Goal: Task Accomplishment & Management: Manage account settings

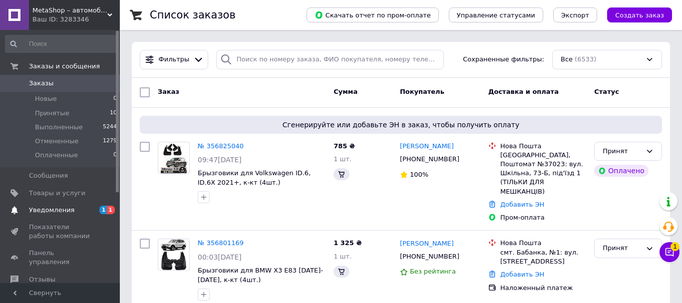
click at [60, 209] on span "Уведомления" at bounding box center [51, 210] width 45 height 9
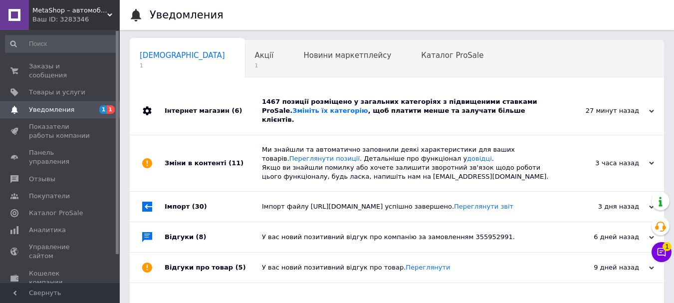
click at [360, 115] on div "1467 позиції розміщено у загальних категоріях з підвищеними ставками ProSale. З…" at bounding box center [408, 110] width 293 height 27
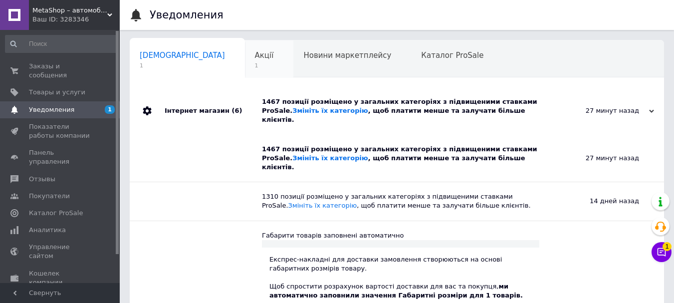
click at [245, 61] on div "Акції 1" at bounding box center [269, 59] width 49 height 38
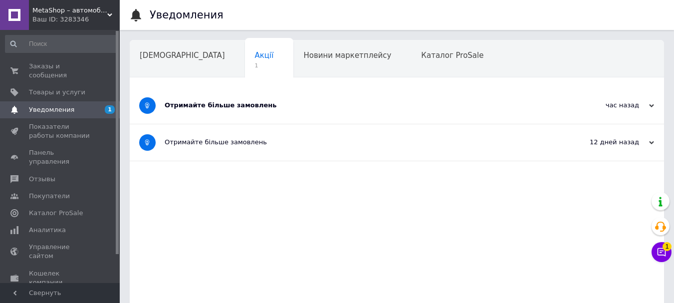
click at [186, 89] on div "Отримайте більше замовлень" at bounding box center [360, 105] width 390 height 36
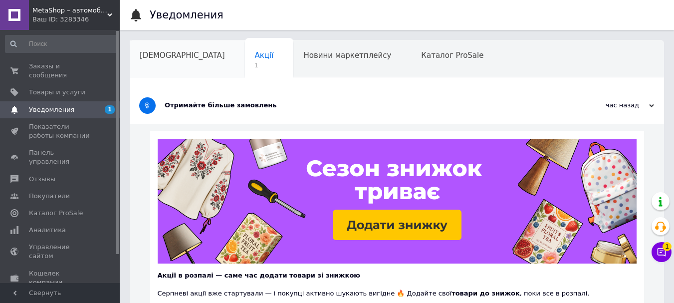
click at [175, 65] on div "[DEMOGRAPHIC_DATA]" at bounding box center [187, 59] width 115 height 38
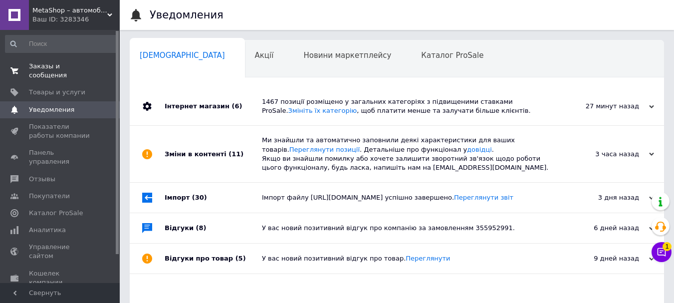
click at [70, 64] on span "Заказы и сообщения" at bounding box center [60, 71] width 63 height 18
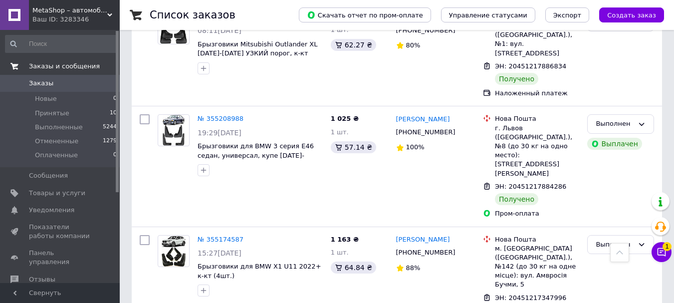
scroll to position [3195, 0]
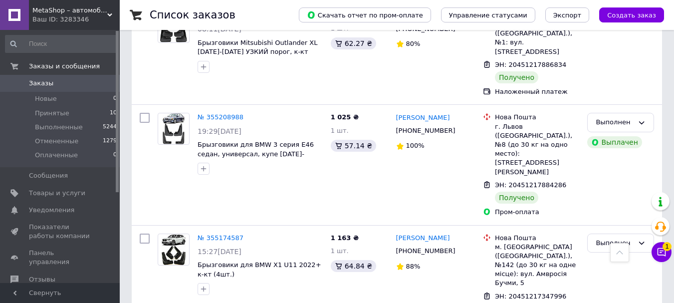
click at [51, 81] on span "Заказы" at bounding box center [60, 83] width 63 height 9
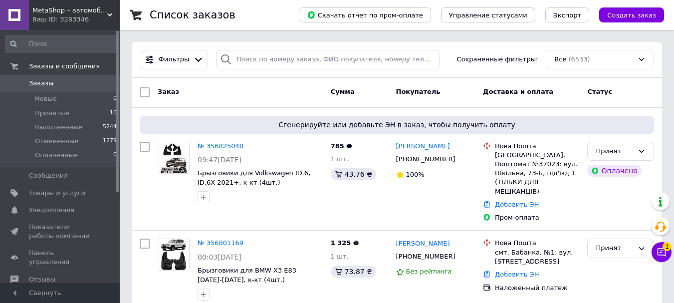
click at [63, 7] on span "MetaShop – автомобильные товары и аксессуары" at bounding box center [69, 10] width 75 height 9
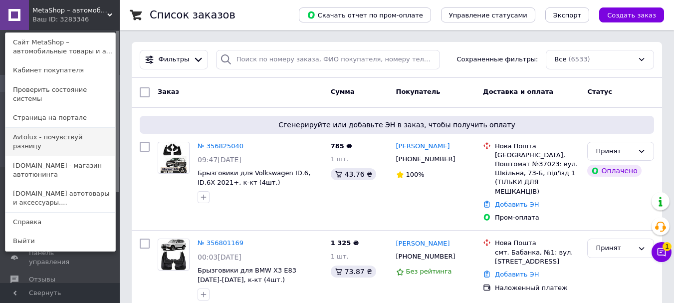
click at [38, 128] on link "Avtolux - почувствуй разницу" at bounding box center [60, 142] width 110 height 28
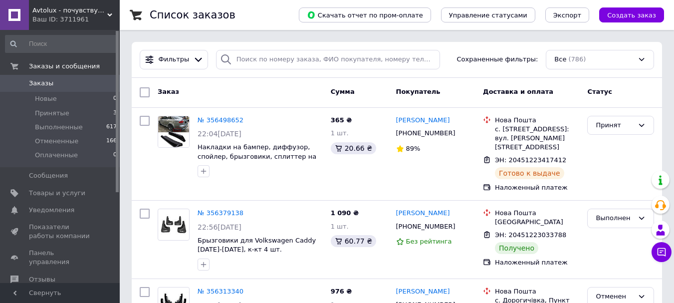
click at [52, 15] on div "Ваш ID: 3711961" at bounding box center [75, 19] width 87 height 9
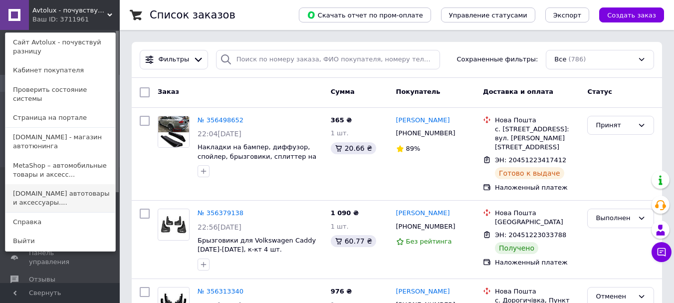
click at [42, 187] on link "[DOMAIN_NAME] автотовары и аксессуары...." at bounding box center [60, 198] width 110 height 28
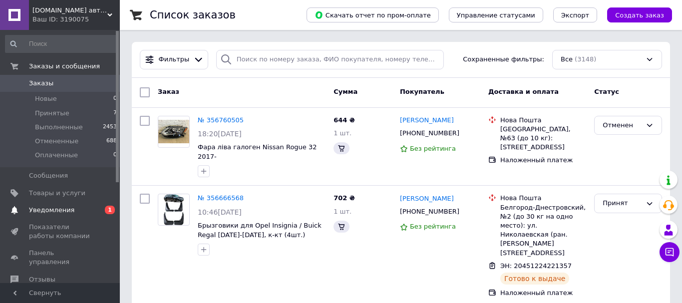
click at [61, 208] on span "Уведомления" at bounding box center [51, 210] width 45 height 9
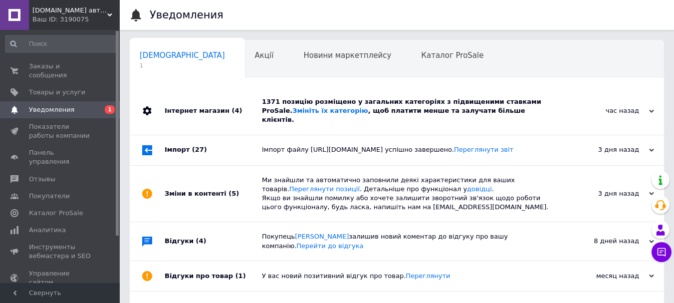
click at [209, 111] on div "Інтернет магазин (4)" at bounding box center [213, 110] width 97 height 47
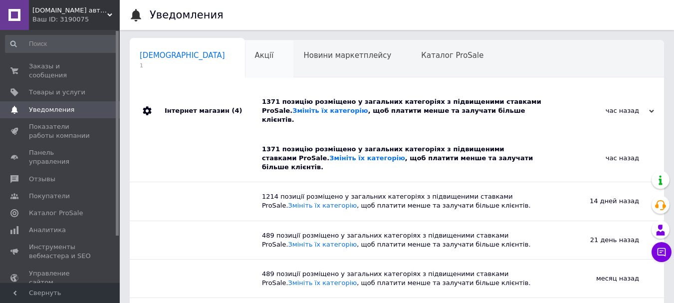
click at [245, 67] on div "Акції 0" at bounding box center [269, 59] width 49 height 38
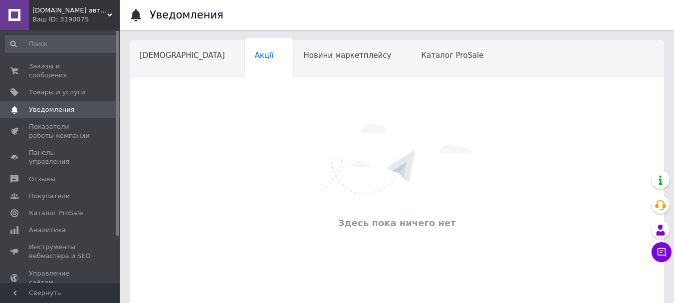
click at [65, 9] on span "AVTONOMIA.IN.UA автотовары и аксессуары. Подпишись, получи скидку* кнопка с пра…" at bounding box center [69, 10] width 75 height 9
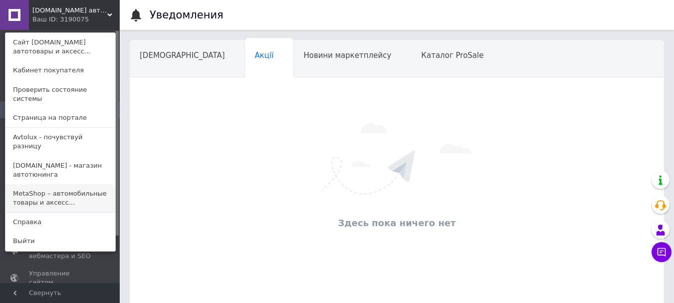
click at [41, 184] on link "MetaShop – автомобильные товары и аксесс..." at bounding box center [60, 198] width 110 height 28
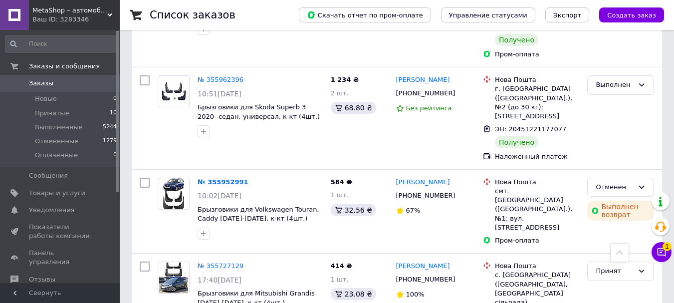
scroll to position [1997, 0]
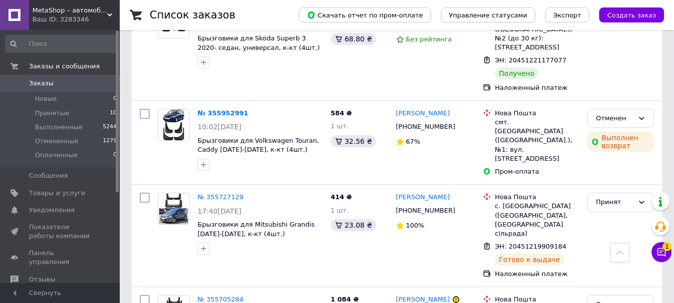
click at [66, 85] on span "Заказы" at bounding box center [60, 83] width 63 height 9
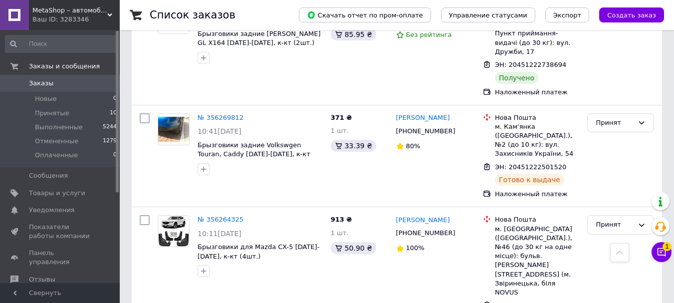
scroll to position [1098, 0]
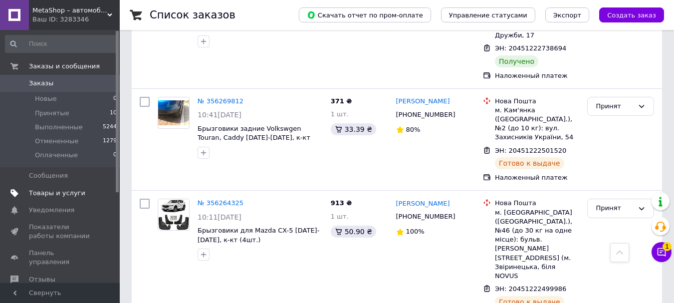
click at [73, 197] on span "Товары и услуги" at bounding box center [57, 193] width 56 height 9
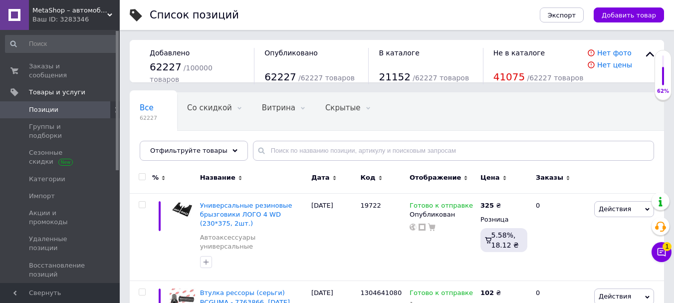
scroll to position [50, 0]
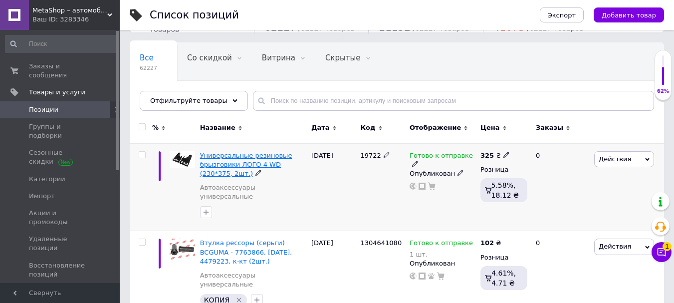
click at [246, 154] on span "Универсальные резиновые брызговики ЛОГО 4 WD (230*375, 2шт.)" at bounding box center [246, 164] width 92 height 25
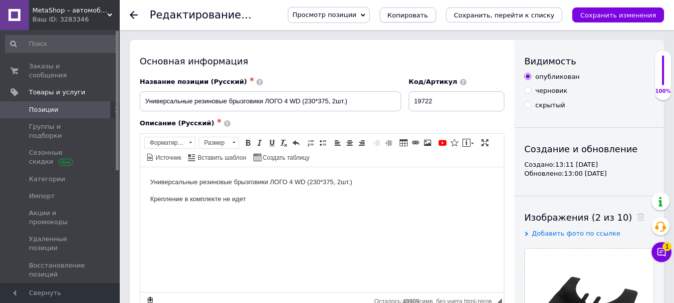
click at [428, 11] on span "Копировать" at bounding box center [408, 14] width 40 height 7
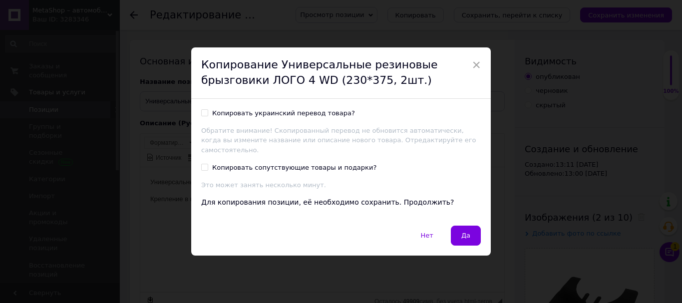
click at [205, 114] on input "Копировать украинский перевод товара?" at bounding box center [204, 112] width 6 height 6
checkbox input "true"
click at [465, 232] on span "Да" at bounding box center [465, 235] width 9 height 7
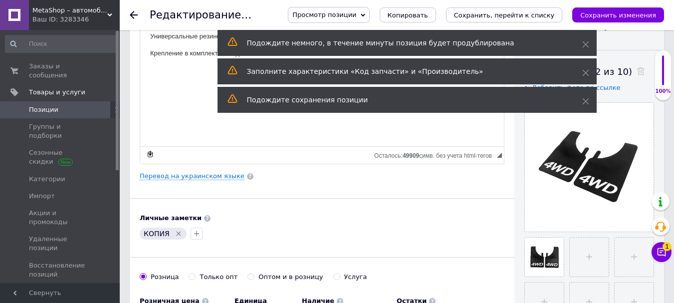
scroll to position [150, 0]
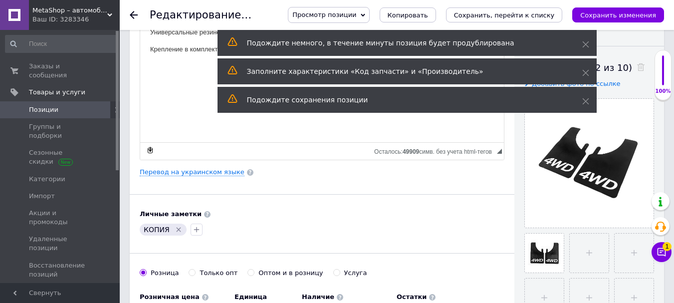
click at [52, 105] on span "Позиции" at bounding box center [43, 109] width 29 height 9
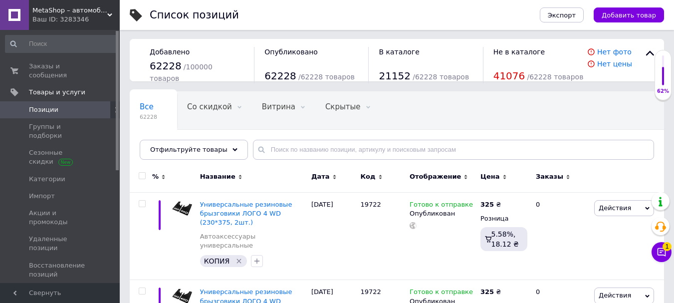
scroll to position [50, 0]
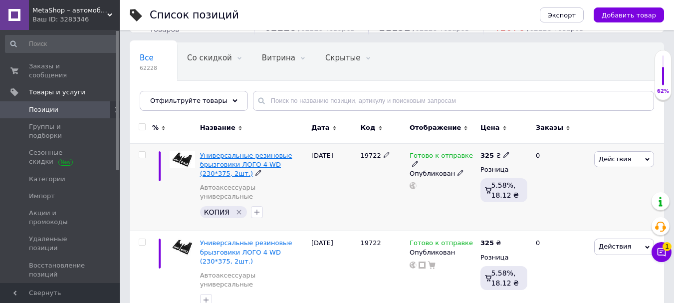
click at [244, 160] on span "Универсальные резиновые брызговики ЛОГО 4 WD (230*375, 2шт.)" at bounding box center [246, 164] width 92 height 25
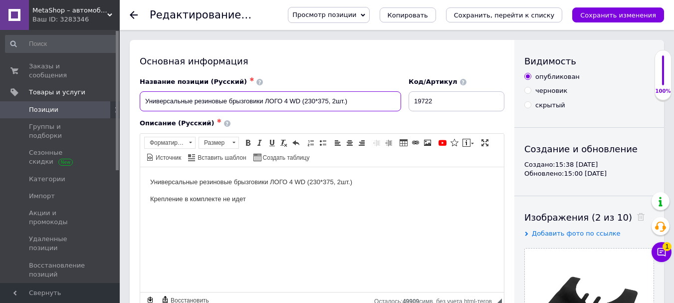
click at [265, 101] on input "Универсальные резиновые брызговики ЛОГО 4 WD (230*375, 2шт.)" at bounding box center [271, 101] width 262 height 20
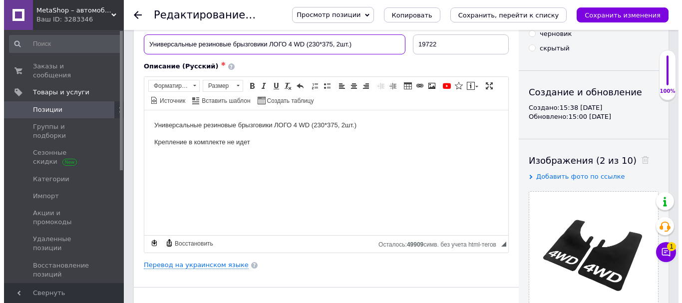
scroll to position [100, 0]
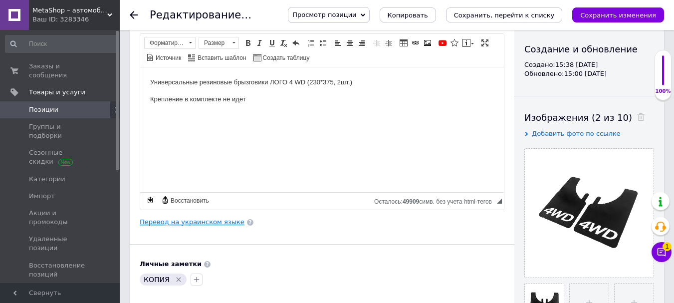
click at [204, 219] on link "Перевод на украинском языке" at bounding box center [192, 222] width 105 height 8
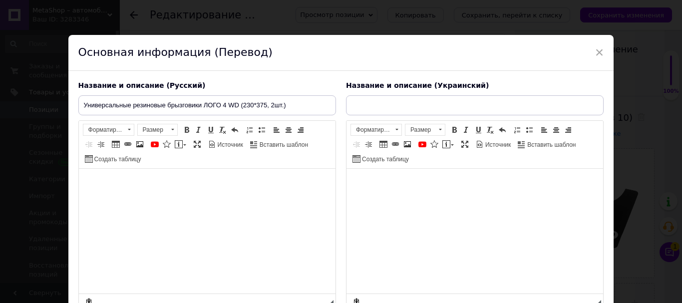
type input "Універсальні гумові бризковики ЛОГО 4 WD (230*375, 2шт.)"
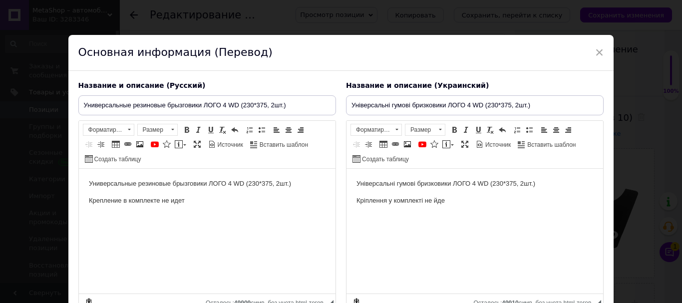
scroll to position [0, 0]
click at [202, 104] on input "Универсальные резиновые брызговики ЛОГО 4 WD (230*375, 2шт.)" at bounding box center [207, 105] width 258 height 20
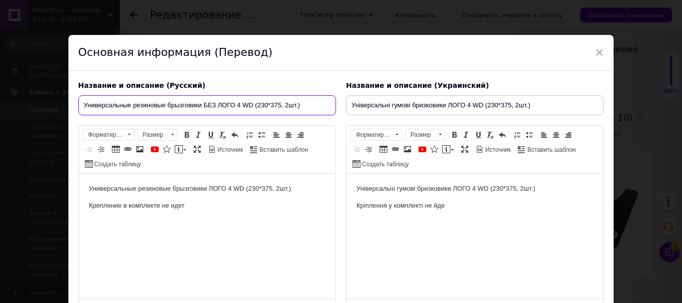
drag, startPoint x: 238, startPoint y: 104, endPoint x: 252, endPoint y: 107, distance: 14.2
click at [252, 107] on input "Универсальные резиновые брызговики БЕЗ ЛОГО 4 WD (230*375, 2шт.)" at bounding box center [207, 105] width 258 height 20
drag, startPoint x: 209, startPoint y: 106, endPoint x: 236, endPoint y: 105, distance: 27.0
click at [236, 105] on input "Универсальные резиновые брызговики БЕЗ ЛОГО (230*375, 2шт.)" at bounding box center [207, 105] width 258 height 20
type input "Универсальные резиновые брызговики БЕЗ ЛОГО (230*375, 2шт.)"
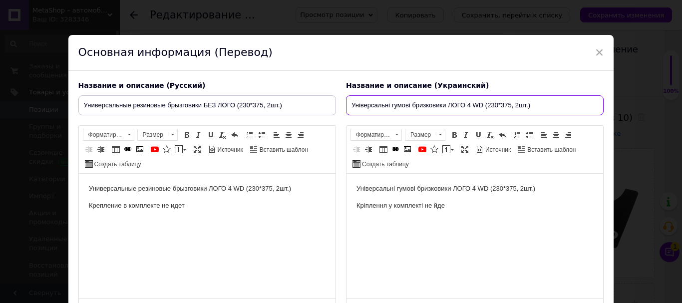
drag, startPoint x: 448, startPoint y: 105, endPoint x: 482, endPoint y: 105, distance: 34.5
click at [482, 105] on input "Універсальні гумові бризковики ЛОГО 4 WD (230*375, 2шт.)" at bounding box center [475, 105] width 258 height 20
paste input "ЕЗ ЛОГО"
type input "Універсальні гумові бризковики БЕЗ ЛОГО (230*375, 2шт.)"
drag, startPoint x: 452, startPoint y: 187, endPoint x: 486, endPoint y: 187, distance: 34.4
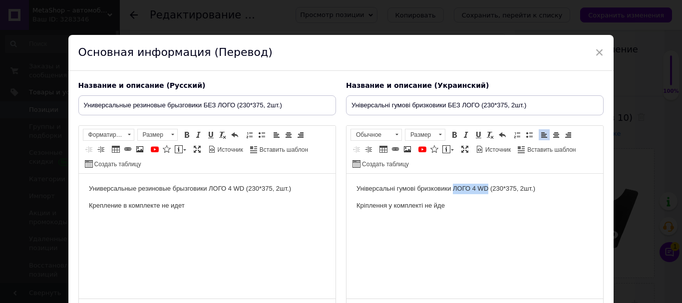
click at [486, 187] on p "Універсальні гумові бризковики ЛОГО 4 WD (230*375, 2шт.)" at bounding box center [474, 189] width 237 height 10
drag, startPoint x: 209, startPoint y: 187, endPoint x: 242, endPoint y: 188, distance: 33.0
click at [242, 188] on p "Универсальные резиновые брызговики ЛОГО 4 WD (230*375, 2шт.)" at bounding box center [206, 189] width 237 height 10
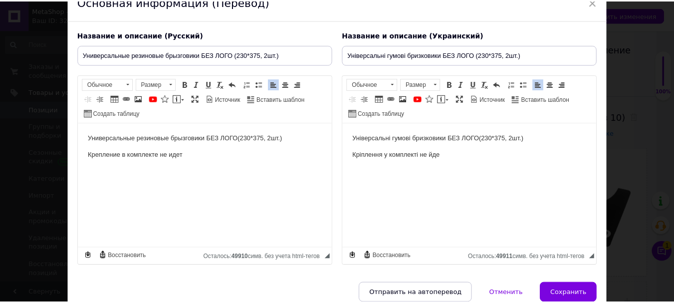
scroll to position [96, 0]
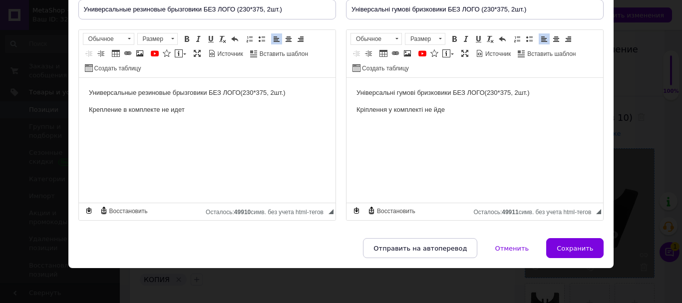
click at [584, 248] on span "Сохранить" at bounding box center [575, 248] width 36 height 7
type input "Универсальные резиновые брызговики БЕЗ ЛОГО (230*375, 2шт.)"
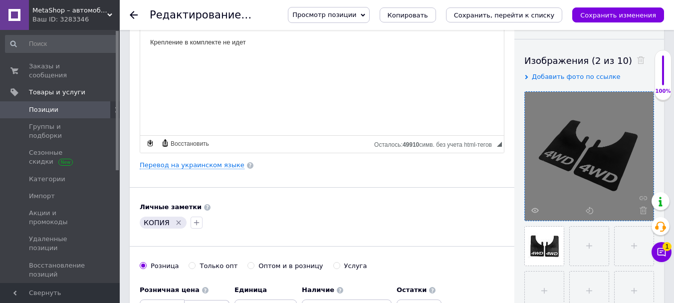
scroll to position [200, 0]
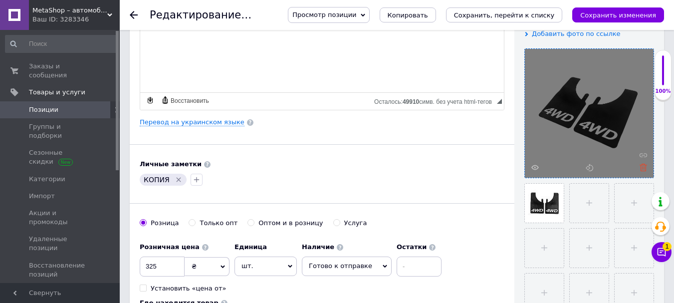
click at [648, 170] on icon at bounding box center [643, 167] width 7 height 7
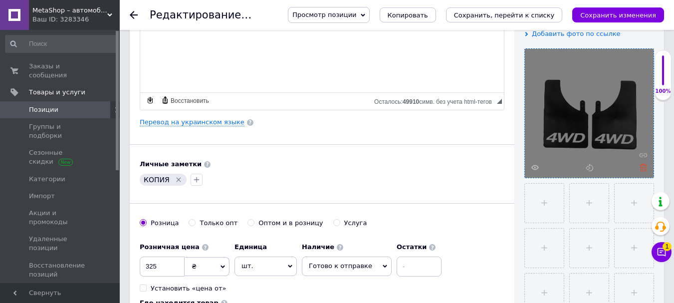
click at [644, 168] on icon at bounding box center [643, 167] width 7 height 7
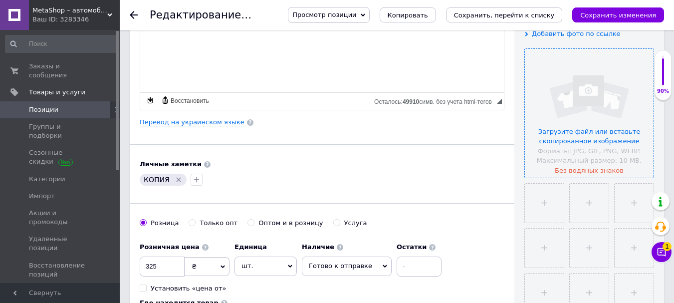
click at [583, 144] on input "file" at bounding box center [589, 113] width 129 height 129
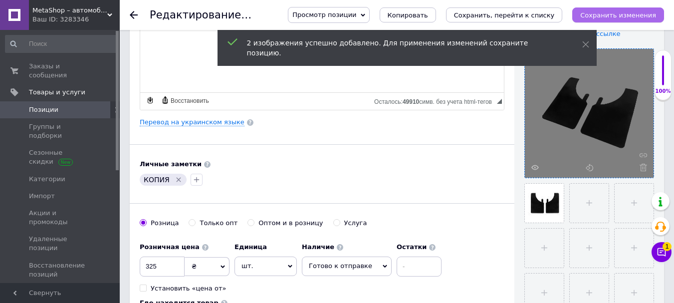
click at [605, 16] on icon "Сохранить изменения" at bounding box center [619, 14] width 76 height 7
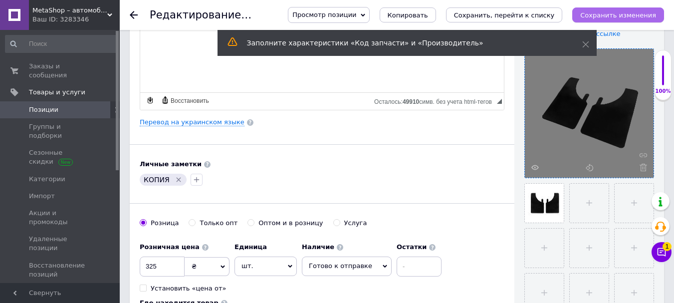
click at [620, 16] on icon "Сохранить изменения" at bounding box center [619, 14] width 76 height 7
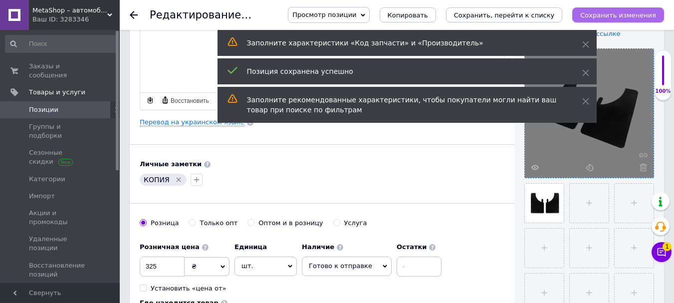
click at [620, 16] on icon "Сохранить изменения" at bounding box center [619, 14] width 76 height 7
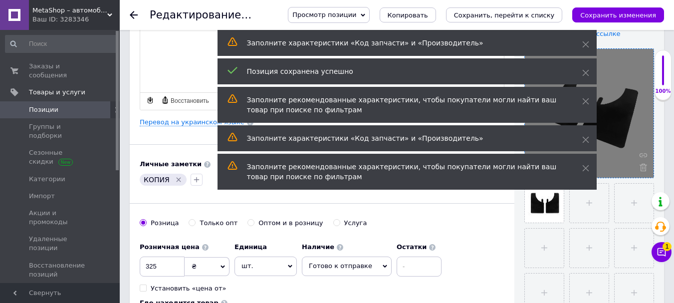
click at [68, 105] on span "Позиции" at bounding box center [60, 109] width 63 height 9
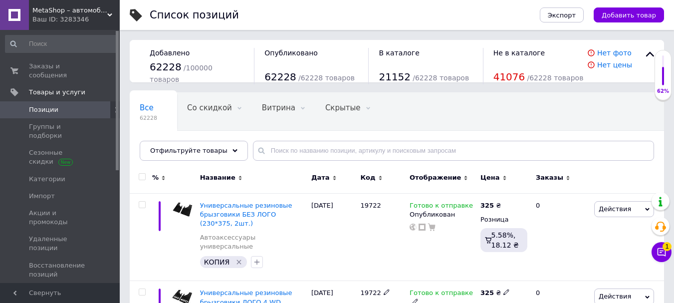
click at [238, 289] on span "Универсальные резиновые брызговики ЛОГО 4 WD (230*375, 2шт.)" at bounding box center [246, 301] width 92 height 25
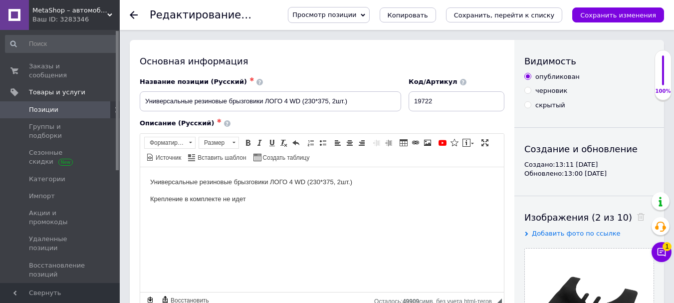
click at [52, 105] on span "Позиции" at bounding box center [43, 109] width 29 height 9
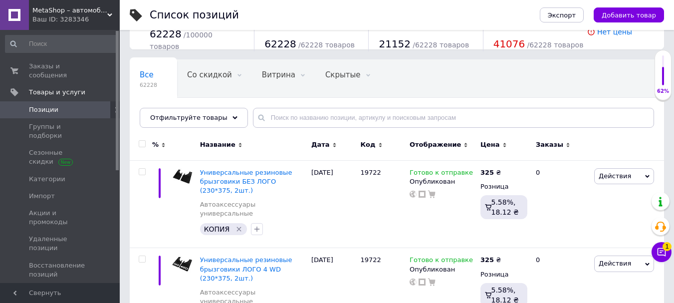
scroll to position [50, 0]
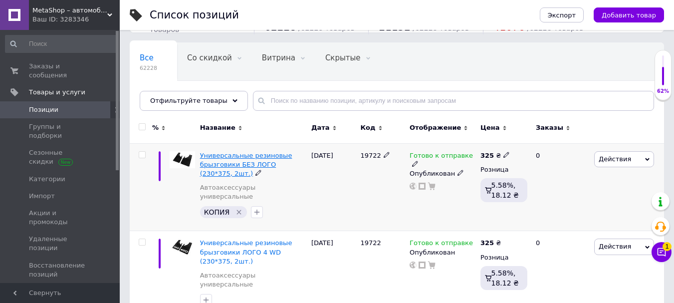
click at [227, 159] on span "Универсальные резиновые брызговики БЕЗ ЛОГО (230*375, 2шт.)" at bounding box center [246, 164] width 92 height 25
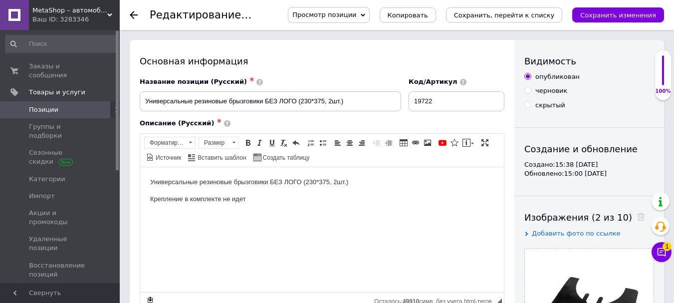
scroll to position [100, 0]
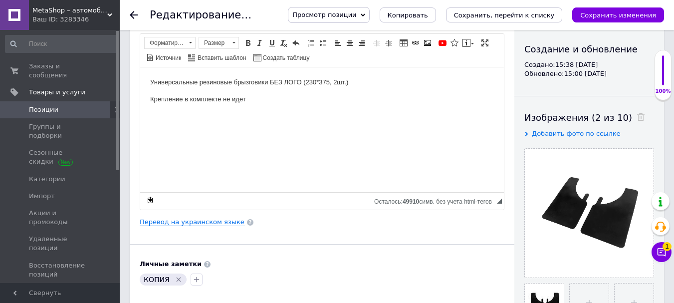
click at [47, 101] on link "Позиции" at bounding box center [61, 109] width 123 height 17
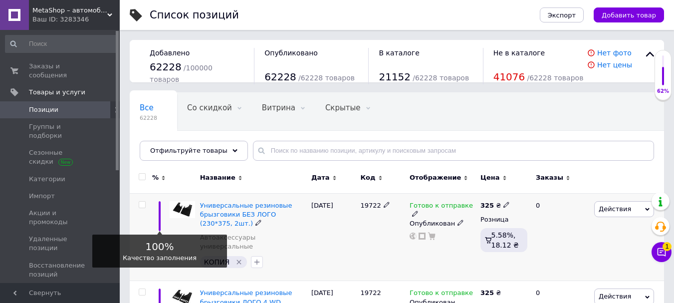
scroll to position [100, 0]
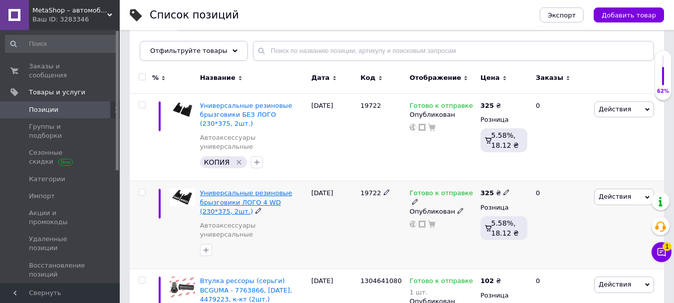
click at [253, 189] on span "Универсальные резиновые брызговики ЛОГО 4 WD (230*375, 2шт.)" at bounding box center [246, 201] width 92 height 25
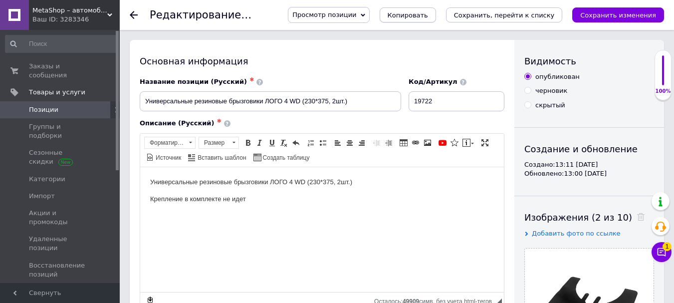
click at [436, 10] on button "Копировать" at bounding box center [408, 14] width 56 height 15
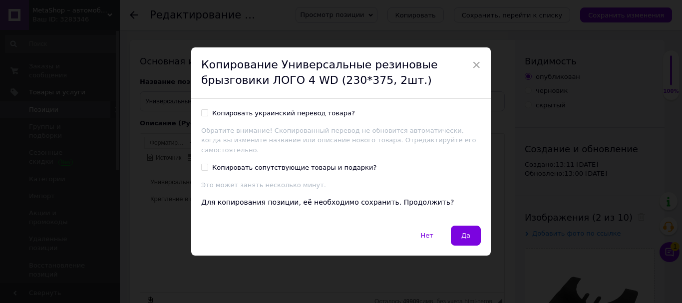
click at [199, 161] on div "Копировать украинский перевод товара? Обратите внимание! Скопированный перевод …" at bounding box center [341, 162] width 300 height 127
click at [210, 115] on label "Копировать украинский перевод товара?" at bounding box center [278, 113] width 154 height 9
click at [208, 115] on input "Копировать украинский перевод товара?" at bounding box center [204, 112] width 6 height 6
click at [207, 115] on label "Копировать украинский перевод товара?" at bounding box center [278, 113] width 154 height 9
click at [207, 115] on input "Копировать украинский перевод товара?" at bounding box center [204, 112] width 6 height 6
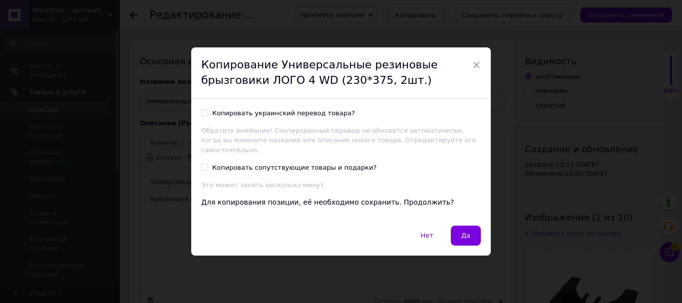
click at [202, 116] on input "Копировать украинский перевод товара?" at bounding box center [204, 112] width 6 height 6
checkbox input "true"
click at [464, 226] on button "Да" at bounding box center [466, 236] width 30 height 20
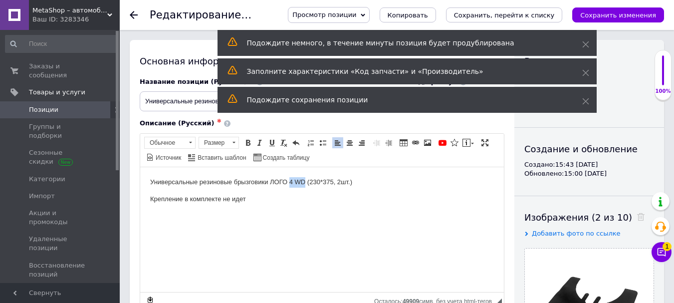
drag, startPoint x: 291, startPoint y: 181, endPoint x: 307, endPoint y: 181, distance: 16.0
click at [307, 181] on p "Универсальные резиновые брызговики ЛОГО 4 WD (230*375, 2шт.)" at bounding box center [322, 182] width 344 height 10
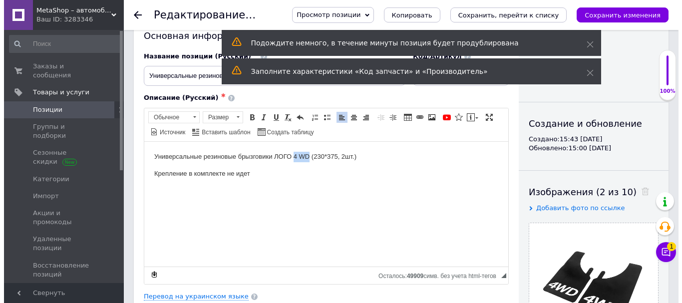
scroll to position [50, 0]
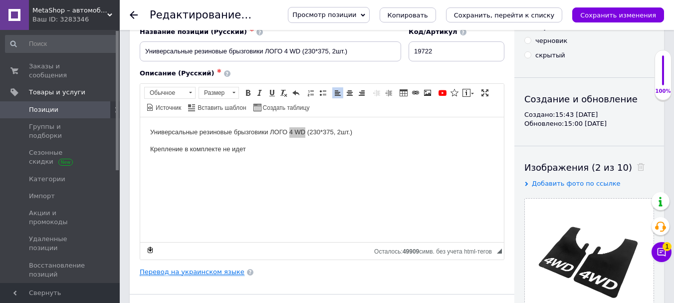
click at [188, 275] on link "Перевод на украинском языке" at bounding box center [192, 272] width 105 height 8
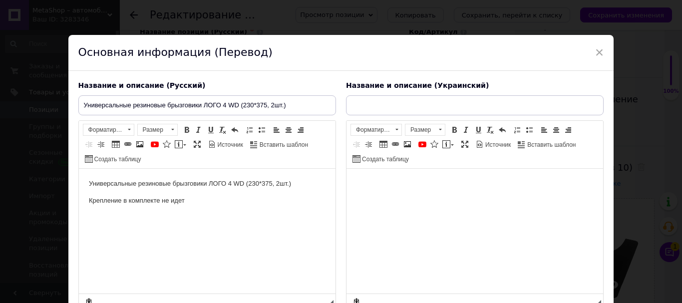
scroll to position [0, 0]
type input "Універсальні гумові бризковики ЛОГО 4 WD (230*375, 2шт.)"
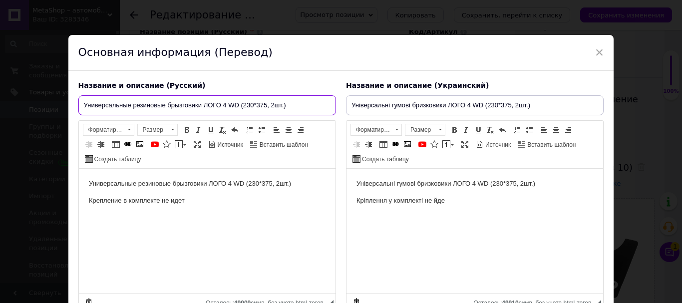
drag, startPoint x: 223, startPoint y: 104, endPoint x: 239, endPoint y: 106, distance: 16.1
click at [239, 106] on input "Универсальные резиновые брызговики ЛОГО 4 WD (230*375, 2шт.)" at bounding box center [207, 105] width 258 height 20
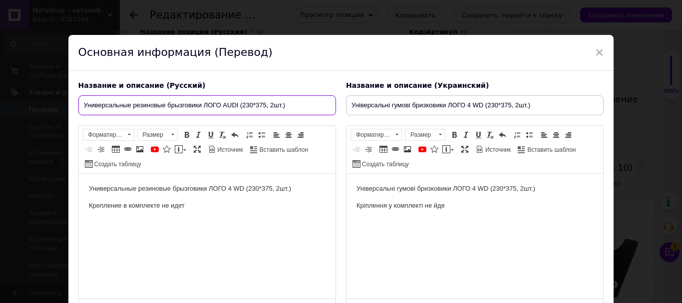
drag, startPoint x: 223, startPoint y: 105, endPoint x: 239, endPoint y: 105, distance: 16.0
click at [239, 105] on input "Универсальные резиновые брызговики ЛОГО AUDI (230*375, 2шт.)" at bounding box center [207, 105] width 258 height 20
type input "Универсальные резиновые брызговики ЛОГО AUDI (230*375, 2шт.)"
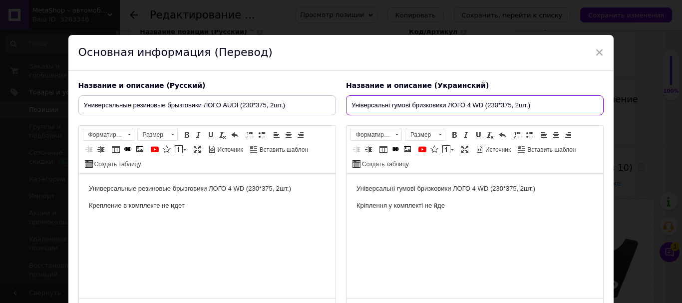
drag, startPoint x: 466, startPoint y: 102, endPoint x: 481, endPoint y: 106, distance: 15.5
click at [481, 106] on input "Універсальні гумові бризковики ЛОГО 4 WD (230*375, 2шт.)" at bounding box center [475, 105] width 258 height 20
paste input "AUDI"
type input "Універсальні гумові бризковики ЛОГО AUDI (230*375, 2шт.)"
drag, startPoint x: 471, startPoint y: 190, endPoint x: 487, endPoint y: 193, distance: 16.3
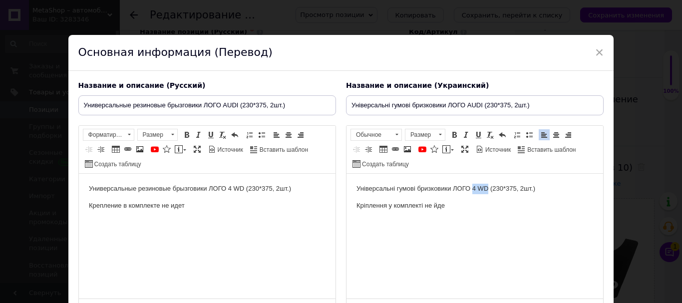
click at [487, 193] on p "Універсальні гумові бризковики ЛОГО 4 WD (230*375, 2шт.)" at bounding box center [474, 189] width 237 height 10
drag, startPoint x: 228, startPoint y: 189, endPoint x: 245, endPoint y: 190, distance: 17.0
click at [245, 190] on p "Универсальные резиновые брызговики ЛОГО 4 WD (230*375, 2шт.)" at bounding box center [206, 189] width 237 height 10
drag, startPoint x: 229, startPoint y: 188, endPoint x: 243, endPoint y: 188, distance: 14.5
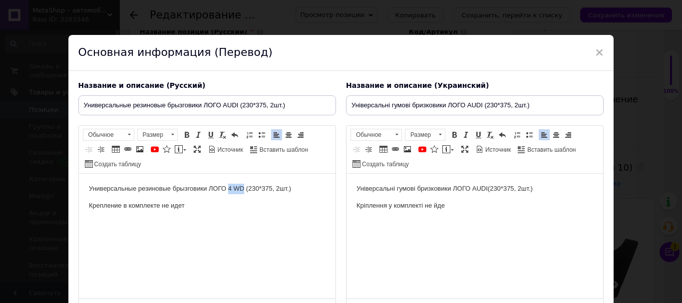
click at [243, 188] on p "Универсальные резиновые брызговики ЛОГО 4 WD (230*375, 2шт.)" at bounding box center [206, 189] width 237 height 10
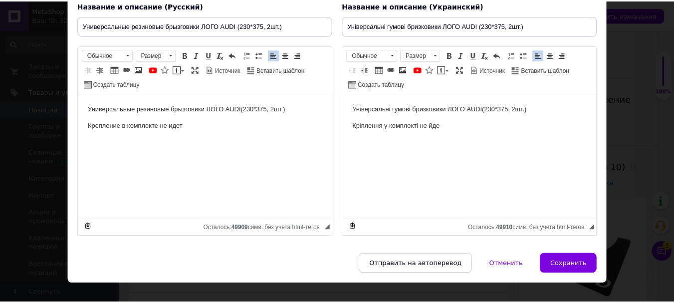
scroll to position [96, 0]
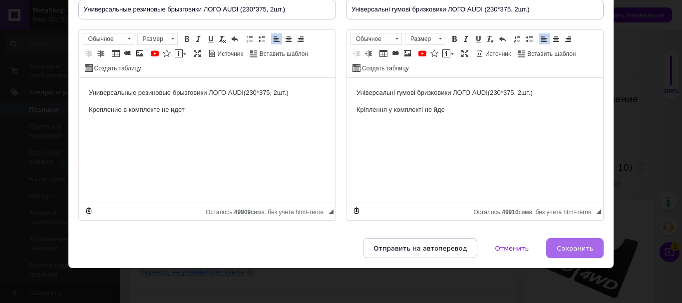
click at [561, 248] on span "Сохранить" at bounding box center [575, 248] width 36 height 7
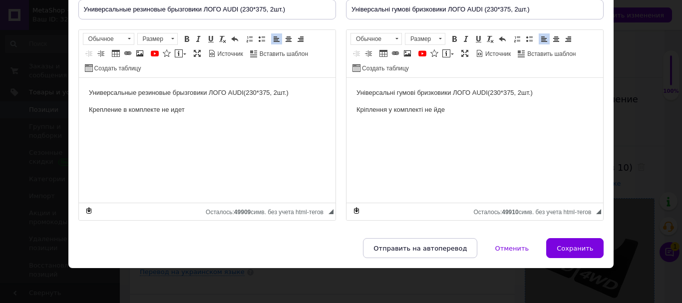
type input "Универсальные резиновые брызговики ЛОГО AUDI (230*375, 2шт.)"
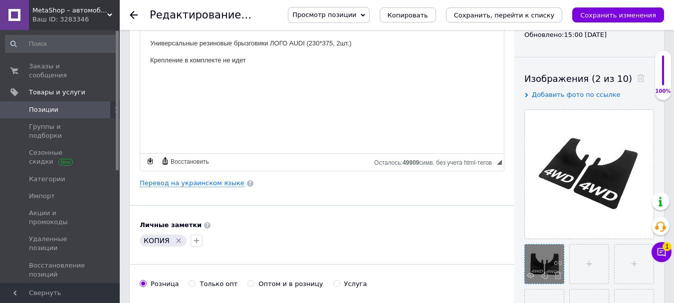
scroll to position [150, 0]
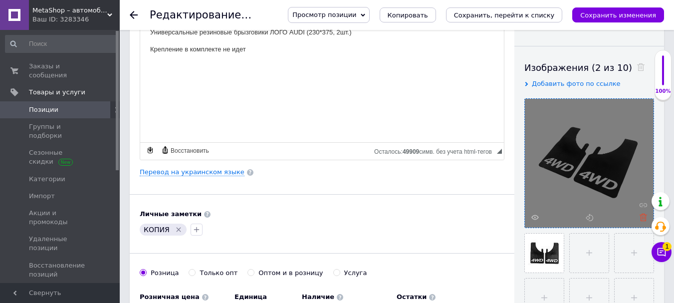
click at [644, 218] on icon at bounding box center [643, 217] width 7 height 7
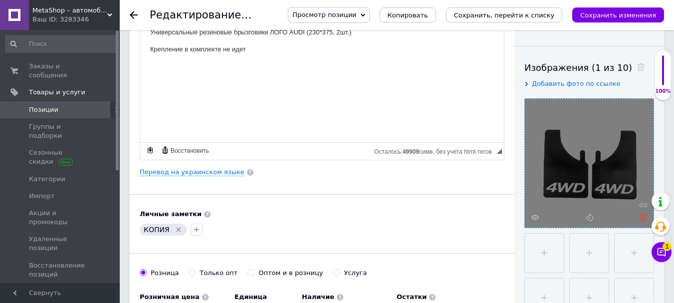
click at [643, 218] on use at bounding box center [643, 217] width 7 height 7
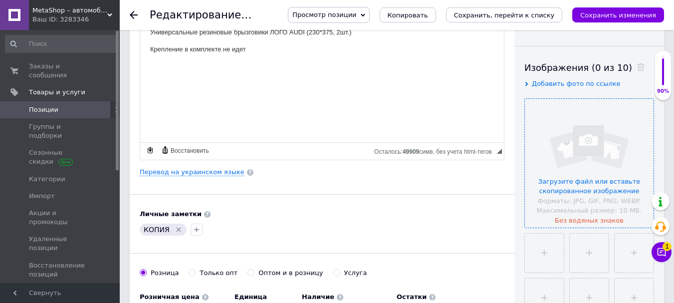
click at [590, 193] on input "file" at bounding box center [589, 163] width 129 height 129
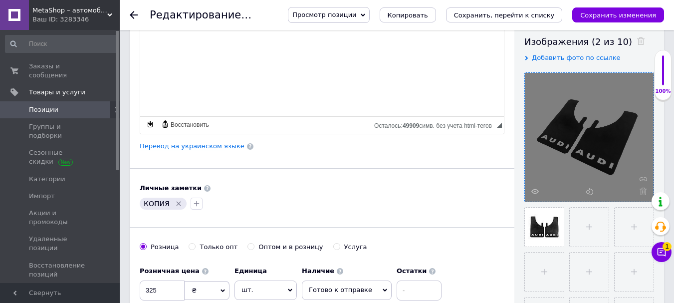
scroll to position [200, 0]
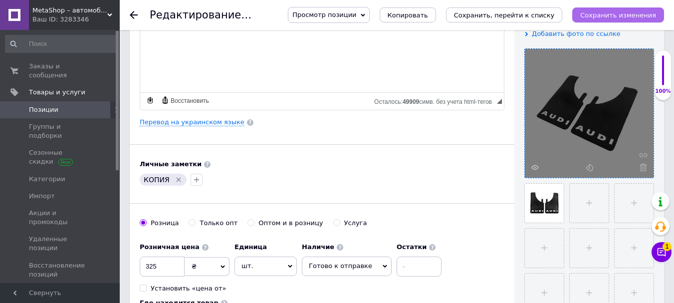
click at [611, 18] on icon "Сохранить изменения" at bounding box center [619, 14] width 76 height 7
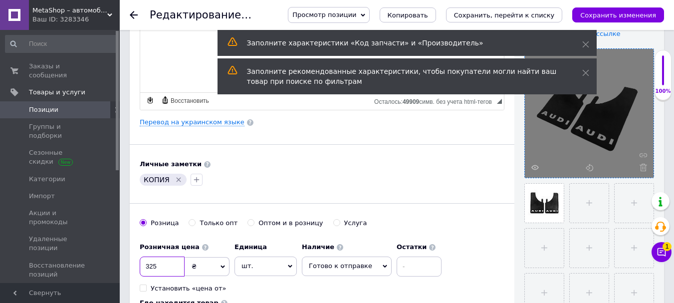
click at [149, 267] on input "325" at bounding box center [162, 267] width 45 height 20
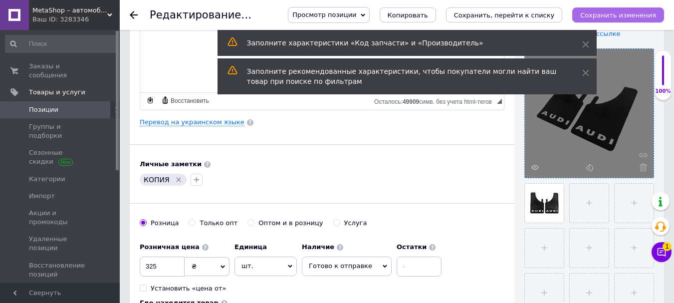
click at [618, 16] on icon "Сохранить изменения" at bounding box center [619, 14] width 76 height 7
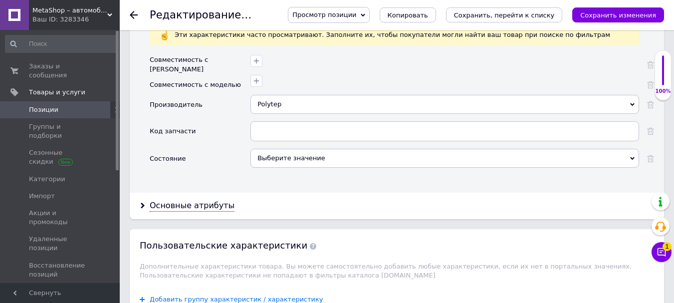
scroll to position [998, 0]
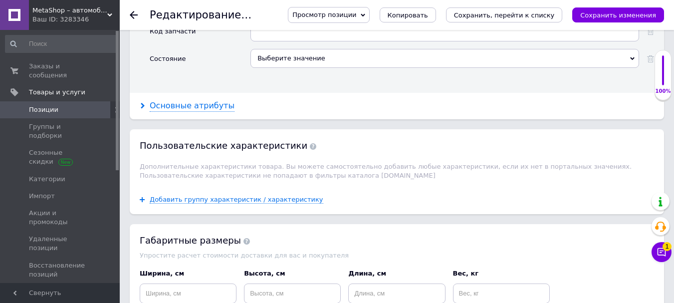
click at [180, 100] on div "Основные атрибуты" at bounding box center [192, 105] width 85 height 11
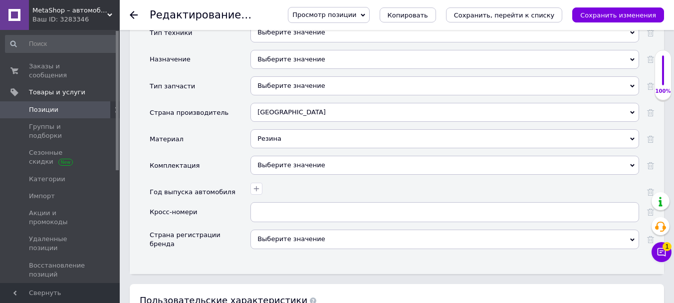
scroll to position [1098, 0]
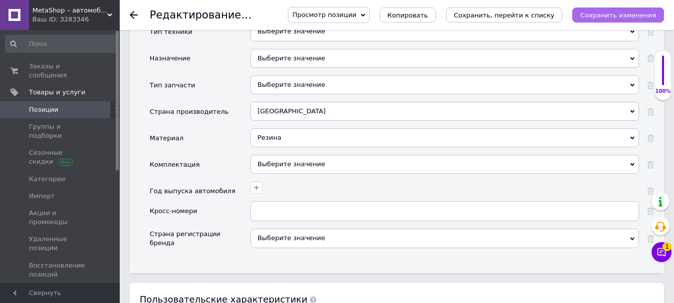
click at [616, 12] on icon "Сохранить изменения" at bounding box center [619, 14] width 76 height 7
